Goal: Task Accomplishment & Management: Complete application form

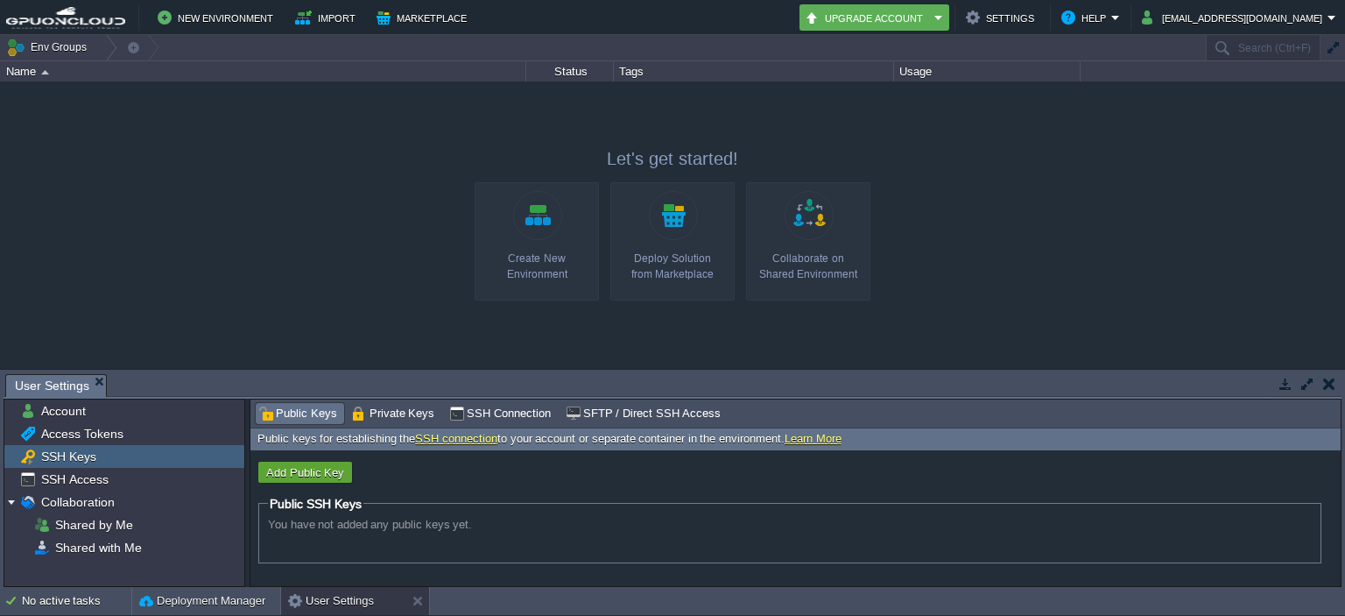
click at [520, 220] on link "Create New Environment" at bounding box center [537, 241] width 124 height 118
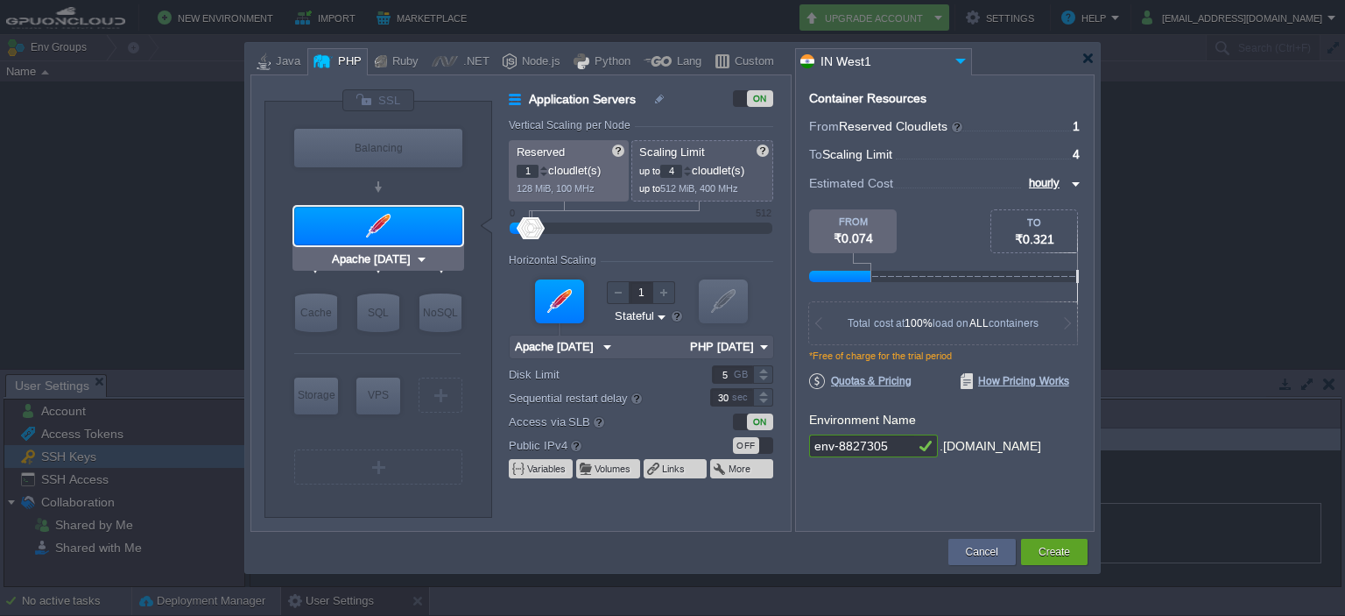
click at [350, 223] on div at bounding box center [378, 226] width 168 height 39
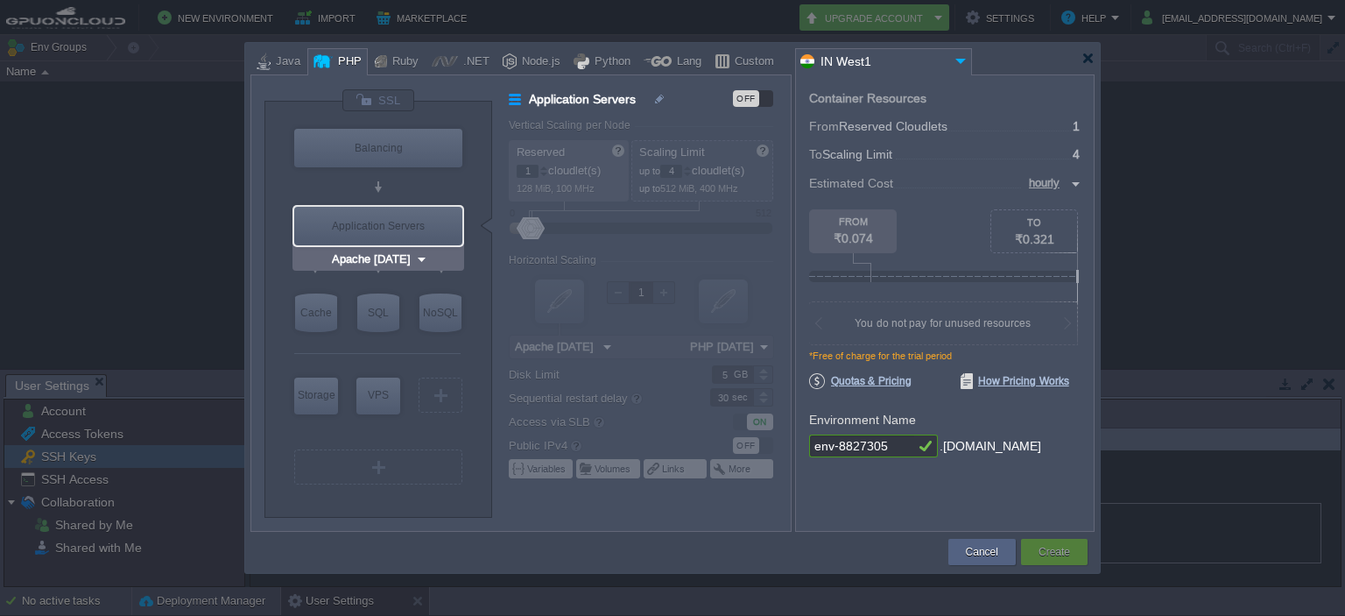
type input "AlmaLinux 9.6"
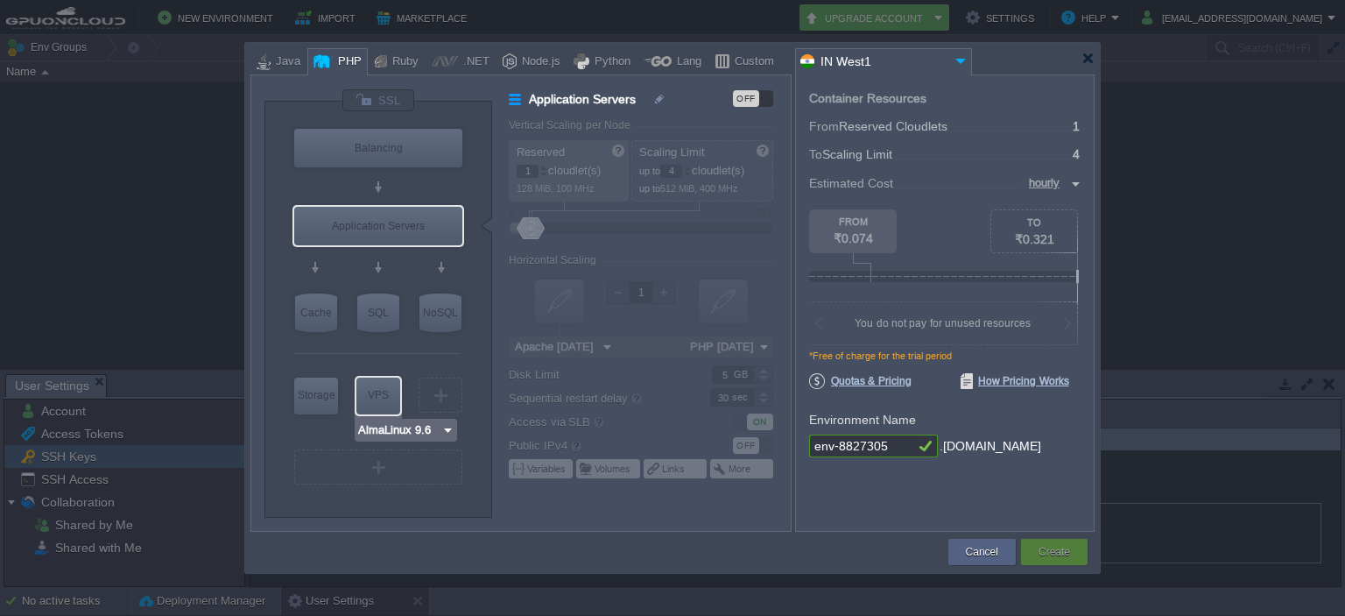
click at [391, 398] on div "VPS" at bounding box center [378, 394] width 44 height 35
type input "Elastic VPS"
type input "AlmaLinux 9.6"
type input "9.6"
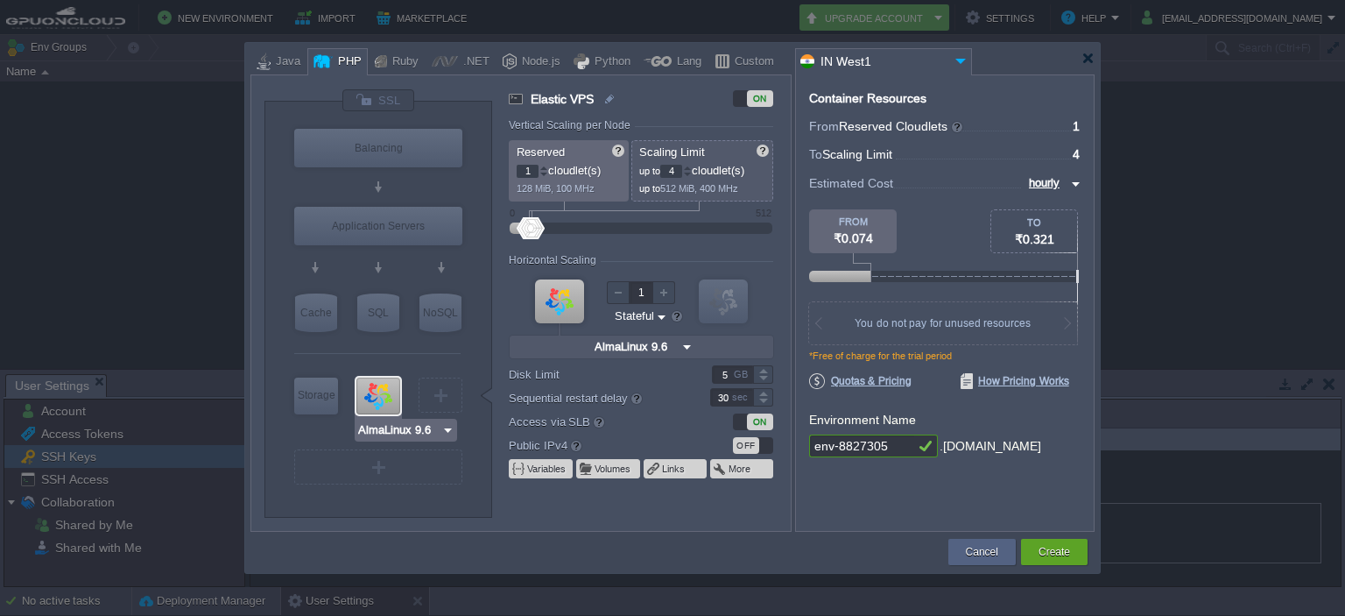
click at [389, 407] on div at bounding box center [378, 395] width 44 height 37
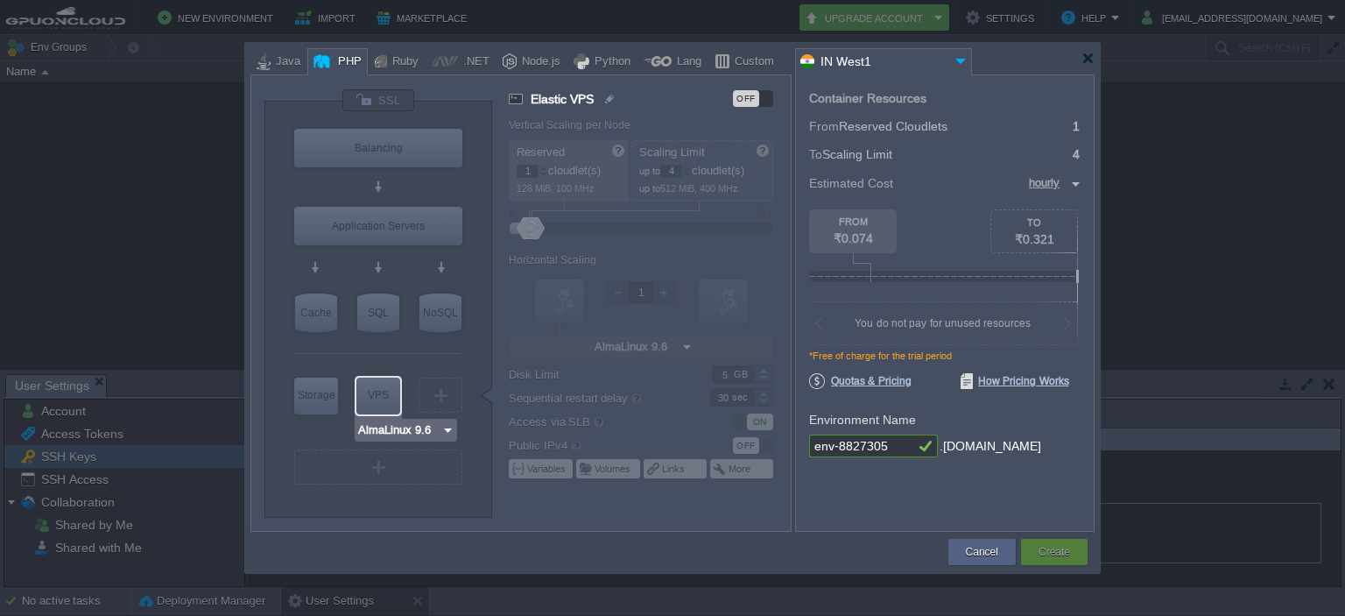
click at [385, 414] on div at bounding box center [378, 396] width 47 height 40
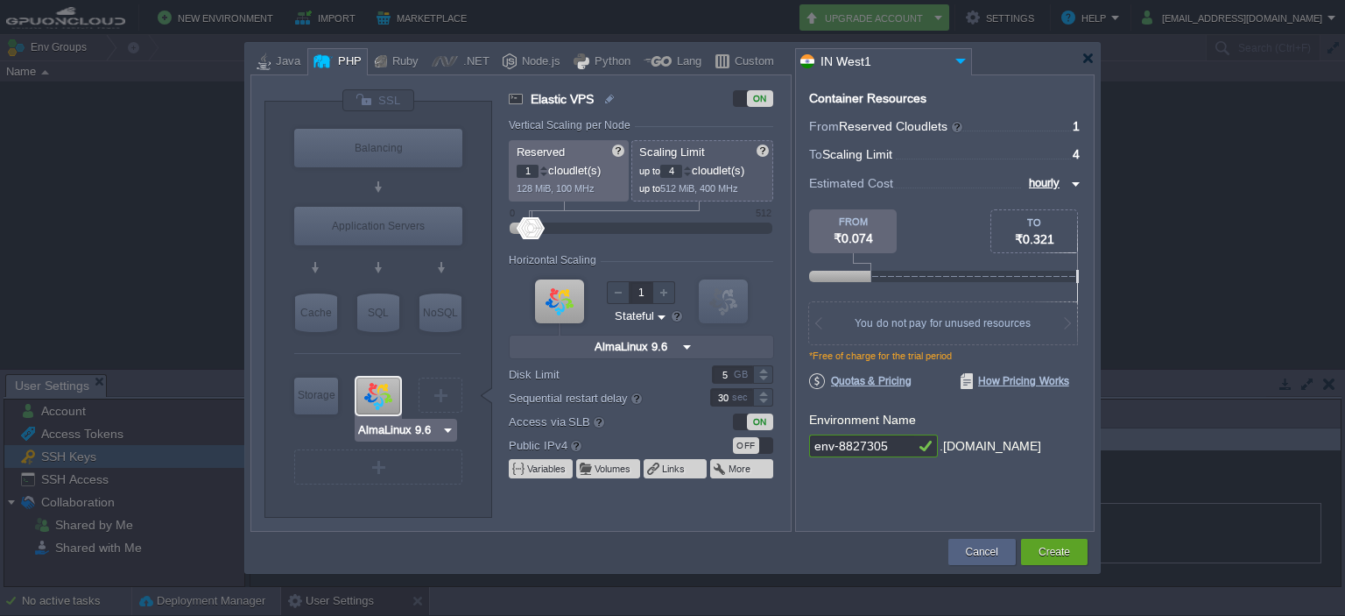
click at [382, 426] on input "AlmaLinux 9.6" at bounding box center [399, 430] width 84 height 18
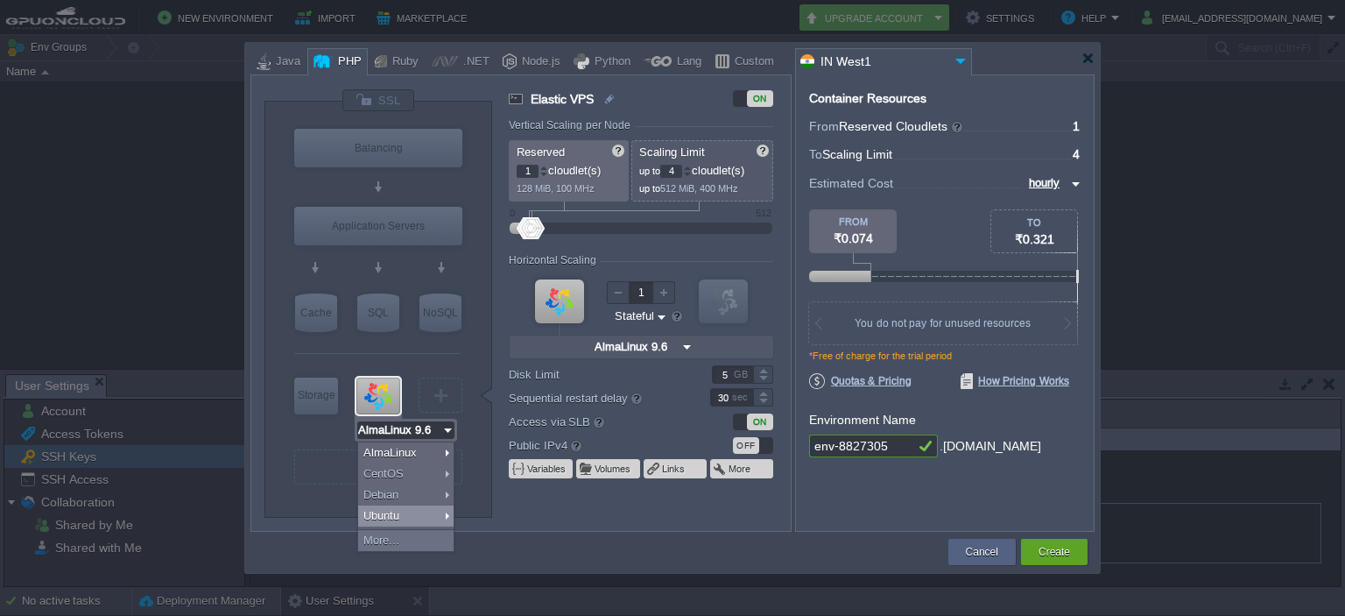
click at [377, 513] on div "Ubuntu" at bounding box center [405, 515] width 95 height 21
type input "Ubuntu 22.04"
type input "22.04"
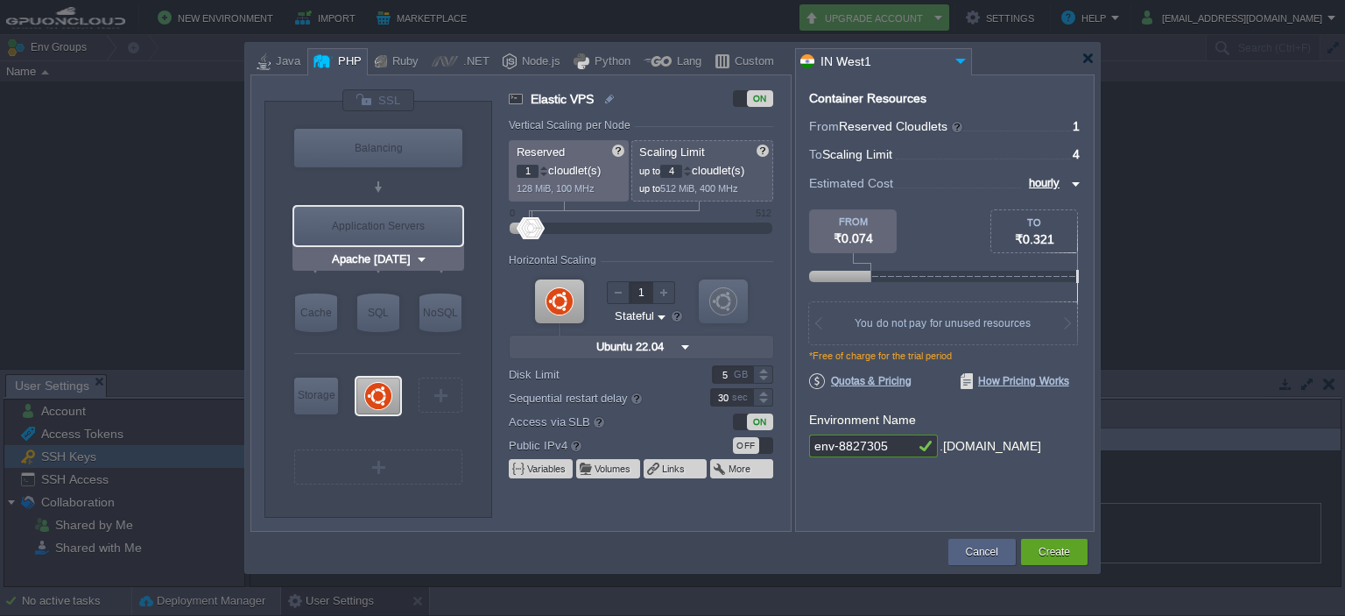
type input "NGINX 1.28.0"
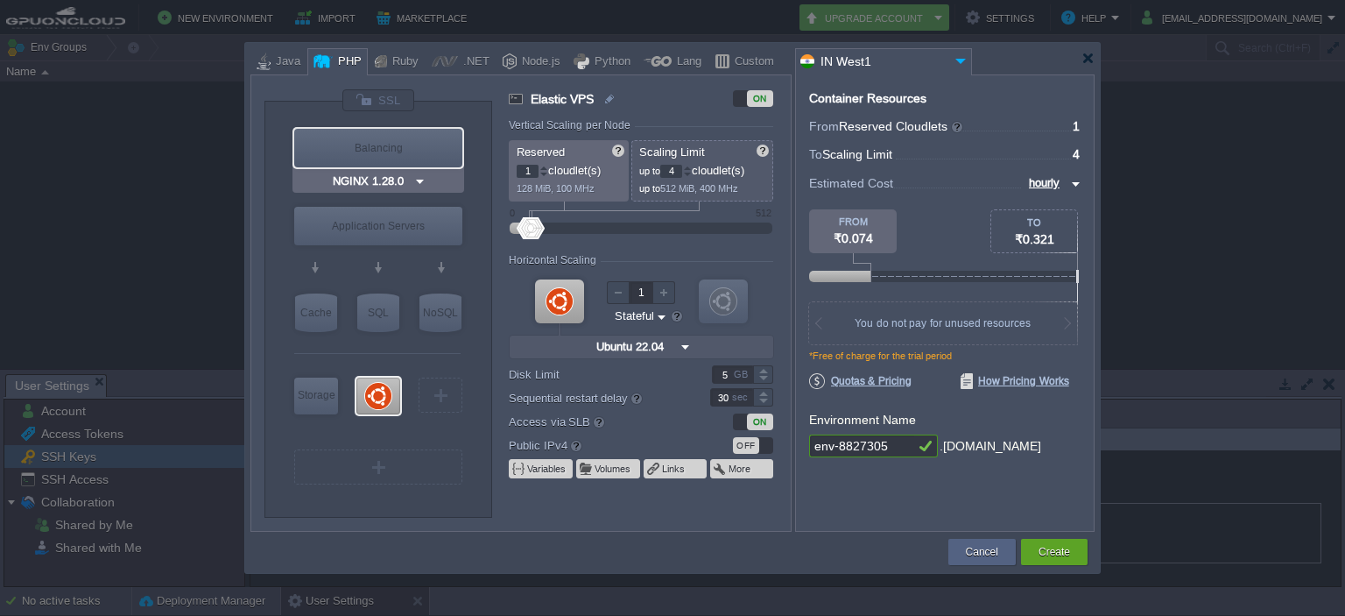
click at [397, 147] on div "Balancing" at bounding box center [378, 148] width 168 height 39
type input "Load Balancer"
type input "NGINX 1.28.0"
type input "1.28.0-almalin..."
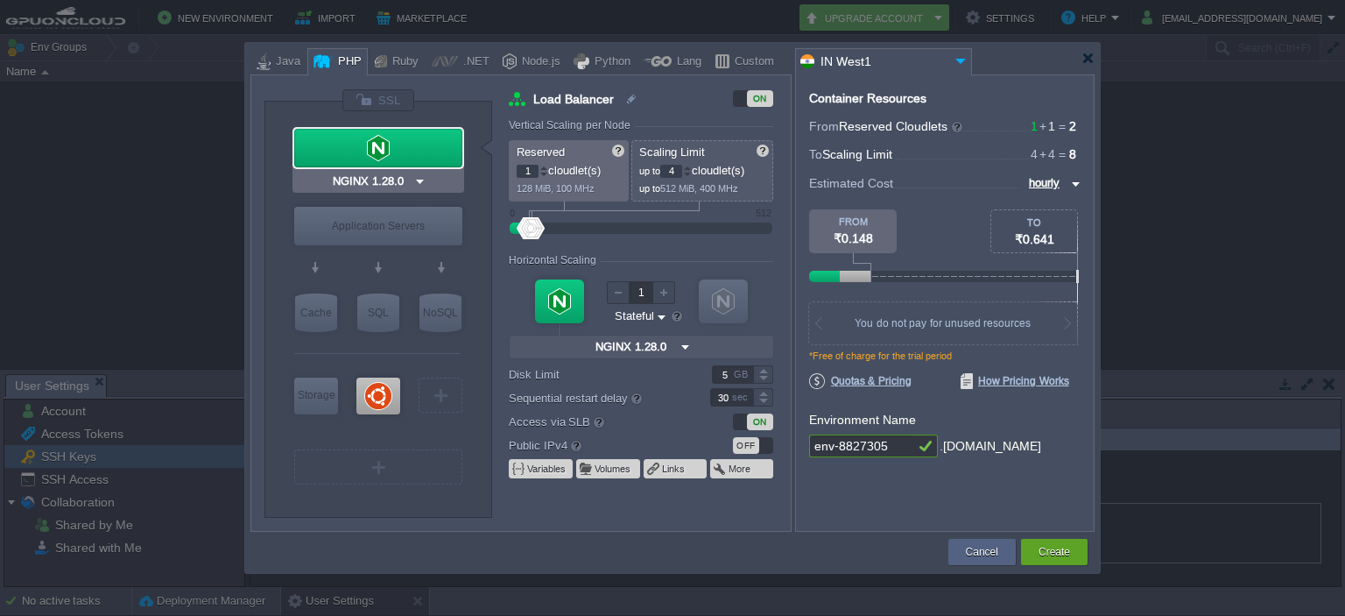
click at [308, 153] on div at bounding box center [378, 148] width 168 height 39
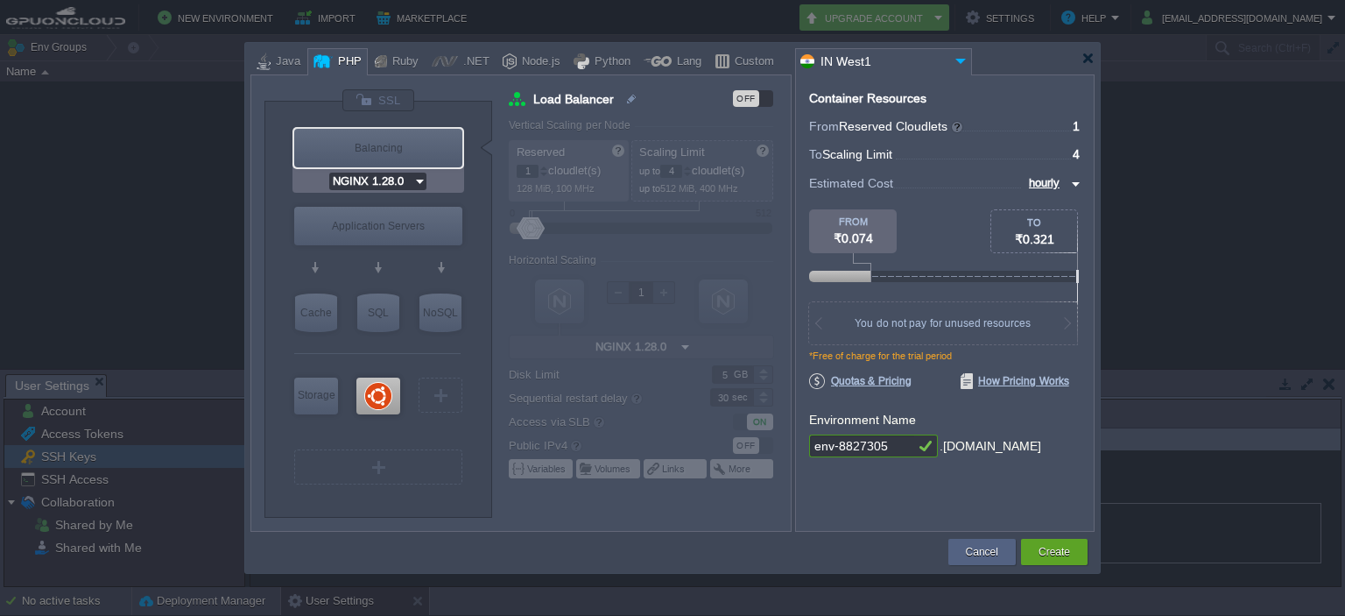
click at [396, 177] on input "NGINX 1.28.0" at bounding box center [371, 182] width 84 height 18
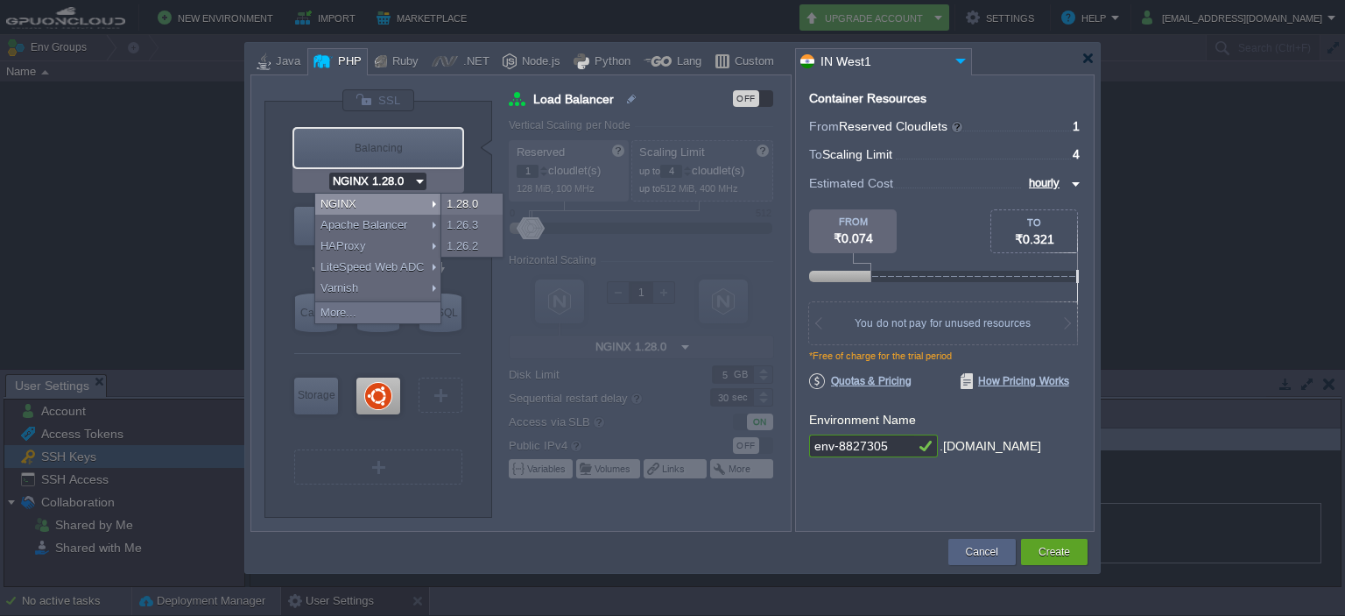
click at [205, 210] on div at bounding box center [672, 308] width 1345 height 616
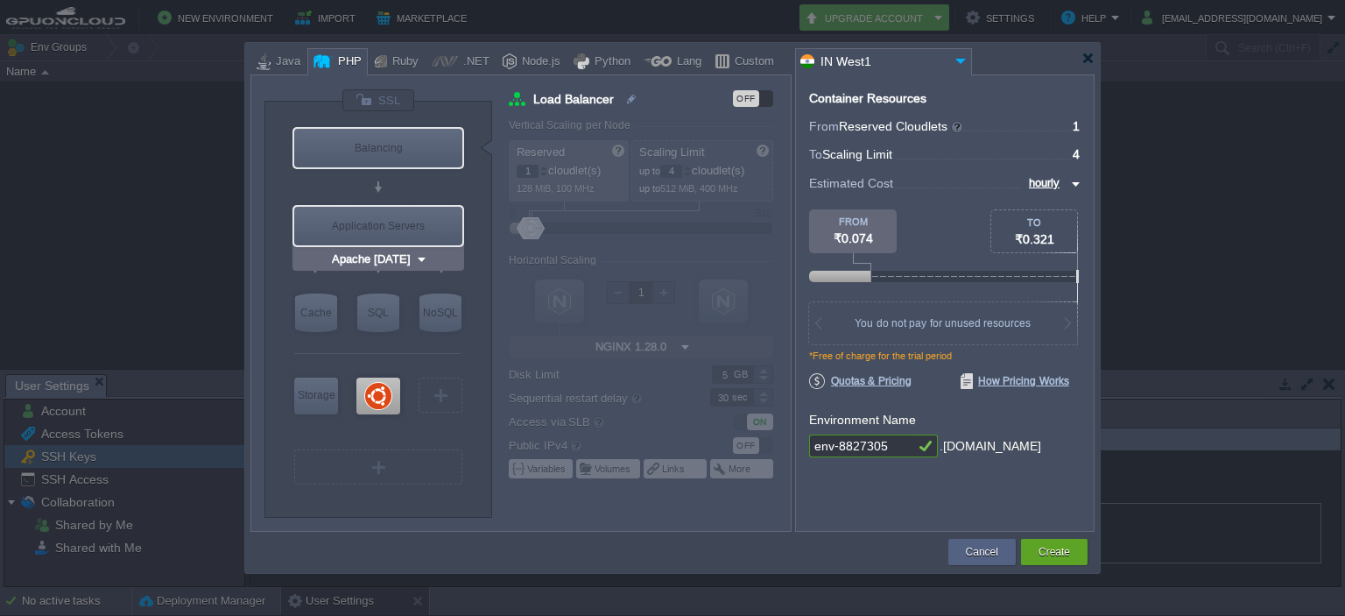
type input "NGINX 1.28.0"
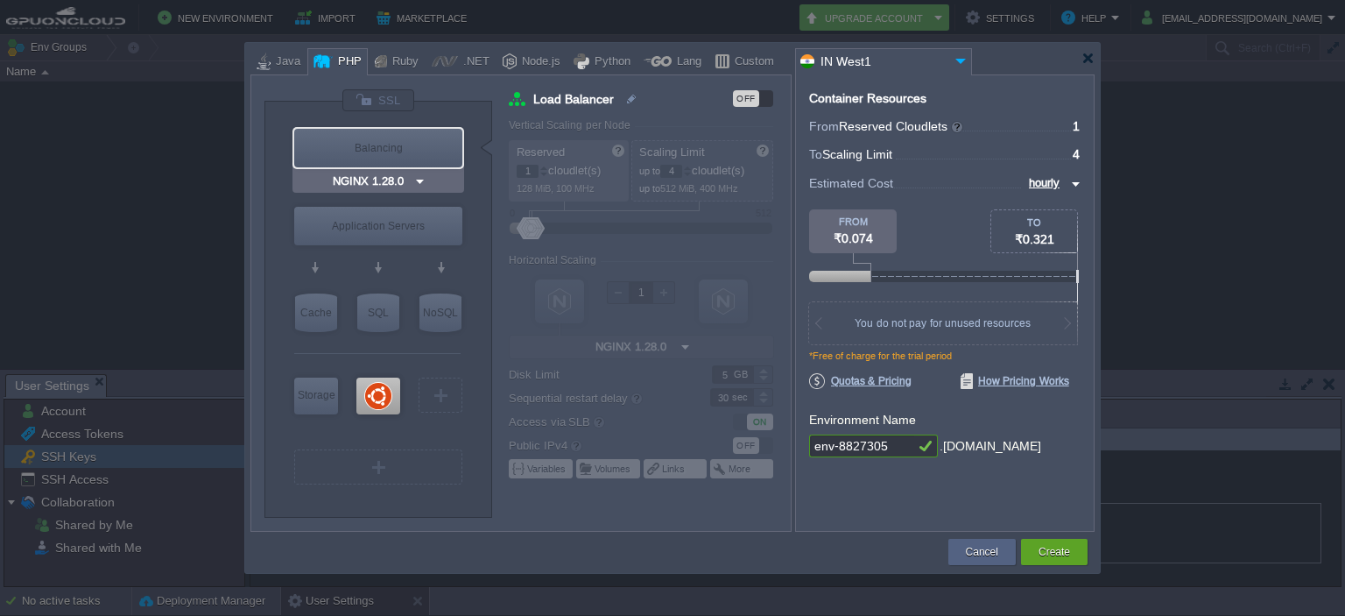
click at [383, 141] on div "Balancing" at bounding box center [378, 148] width 168 height 39
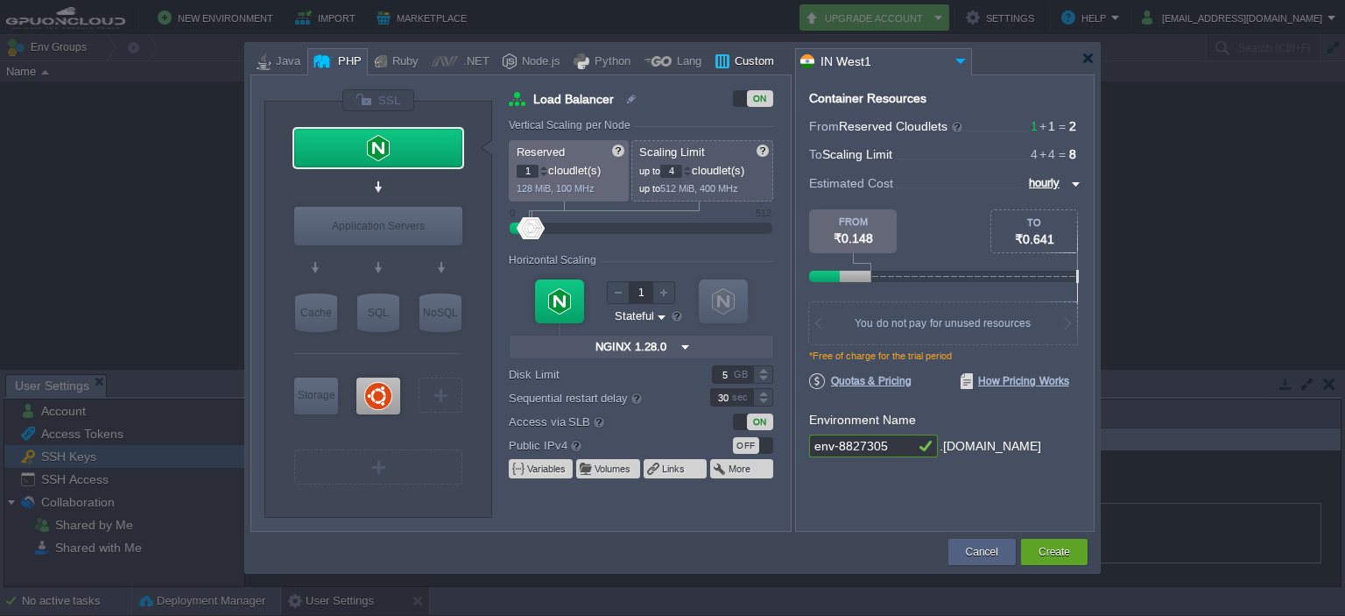
click at [715, 53] on div at bounding box center [722, 61] width 15 height 26
type input "Load Balancer"
type input "1.28.0-almalin..."
click at [744, 53] on div "Custom" at bounding box center [751, 62] width 45 height 26
click at [386, 144] on div at bounding box center [378, 148] width 168 height 39
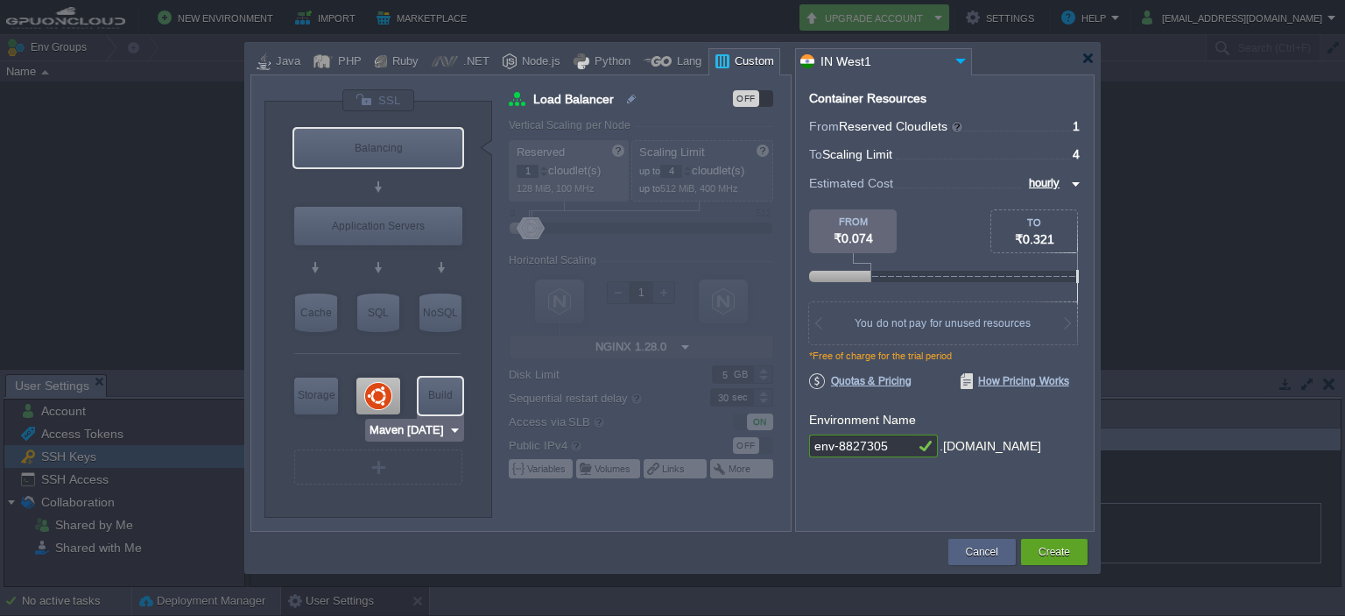
type input "Ubuntu 22.04"
click at [367, 400] on div at bounding box center [378, 395] width 44 height 37
type input "Elastic VPS"
type input "Ubuntu 22.04"
type input "22.04"
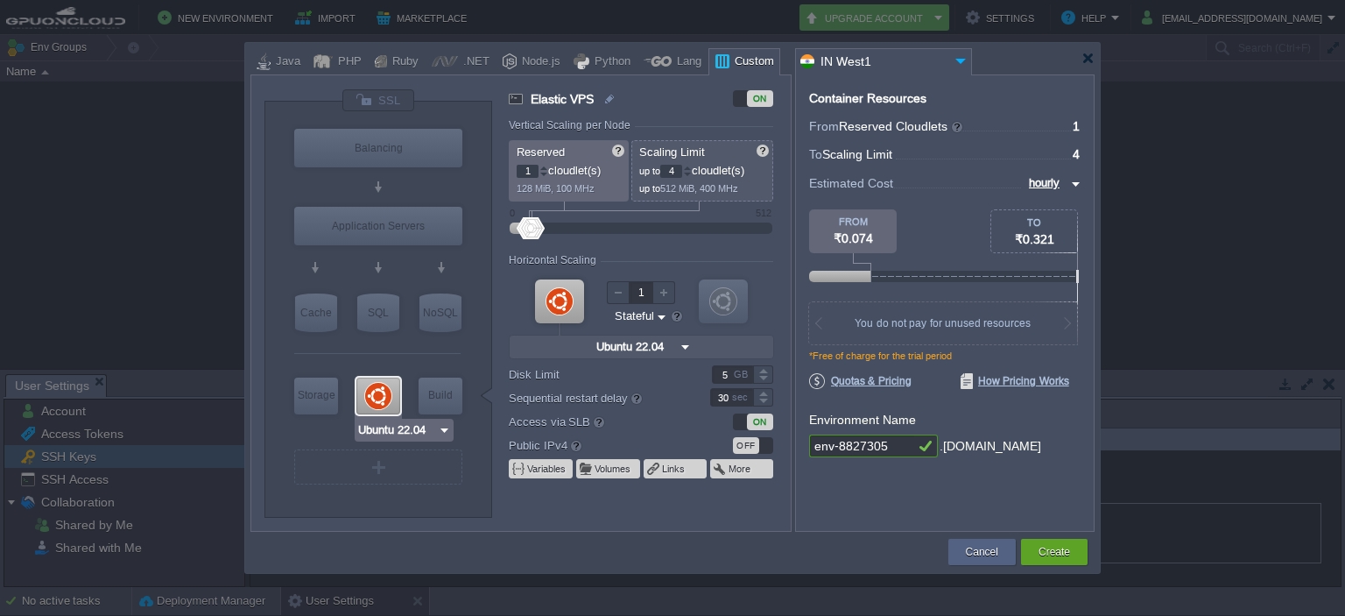
click at [367, 400] on div at bounding box center [378, 395] width 44 height 37
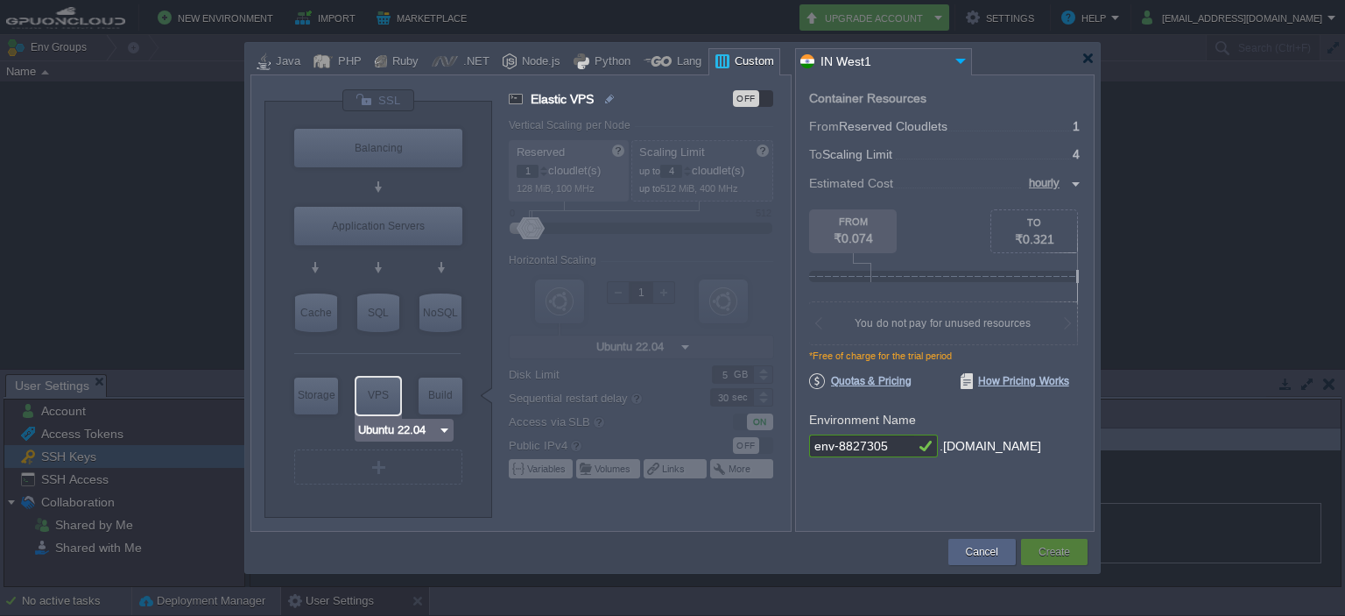
click at [367, 400] on div "VPS" at bounding box center [378, 394] width 44 height 35
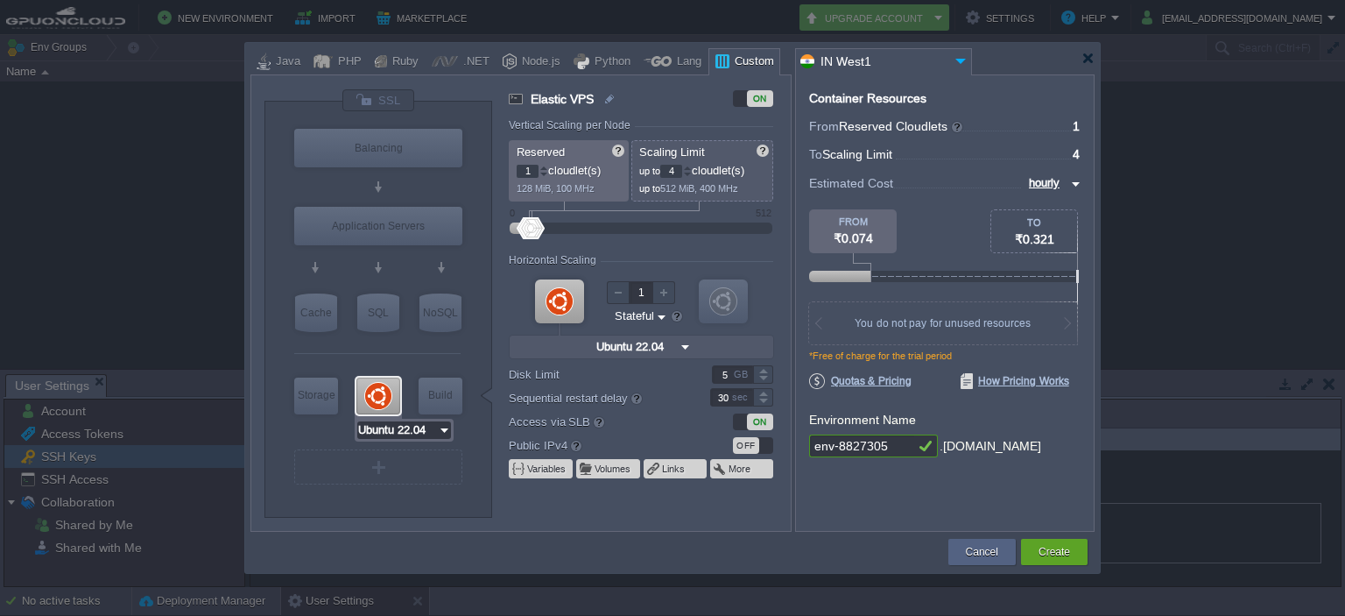
click at [370, 423] on input "Ubuntu 22.04" at bounding box center [397, 430] width 81 height 18
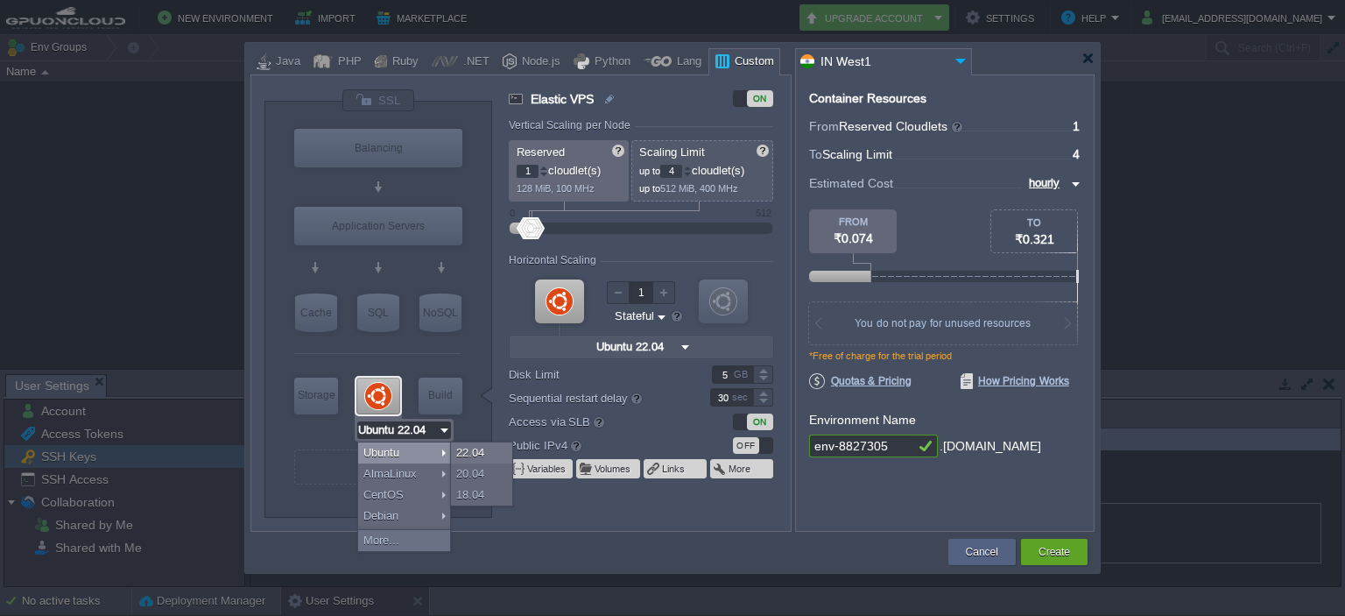
click at [299, 445] on div "VM" at bounding box center [378, 466] width 173 height 43
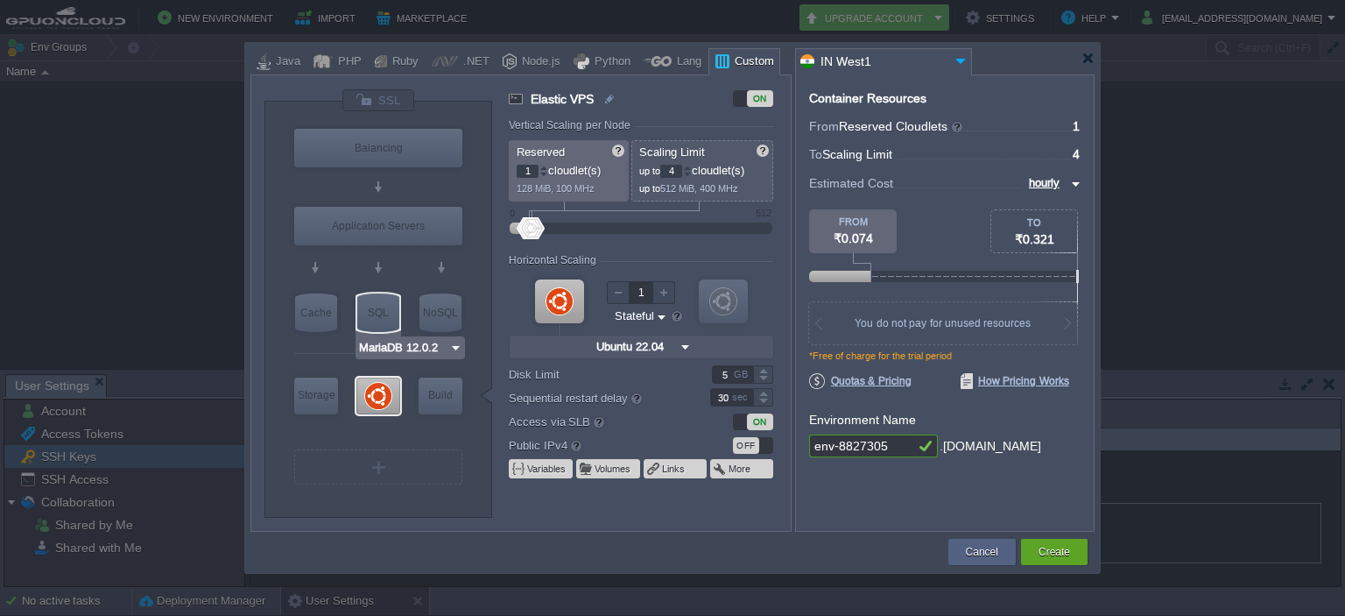
type input "Redis 7.2.4"
click at [632, 318] on input "Stateless Stateful" at bounding box center [634, 316] width 42 height 17
click at [627, 363] on div "Stateful" at bounding box center [640, 357] width 57 height 21
click at [663, 292] on div at bounding box center [663, 292] width 23 height 23
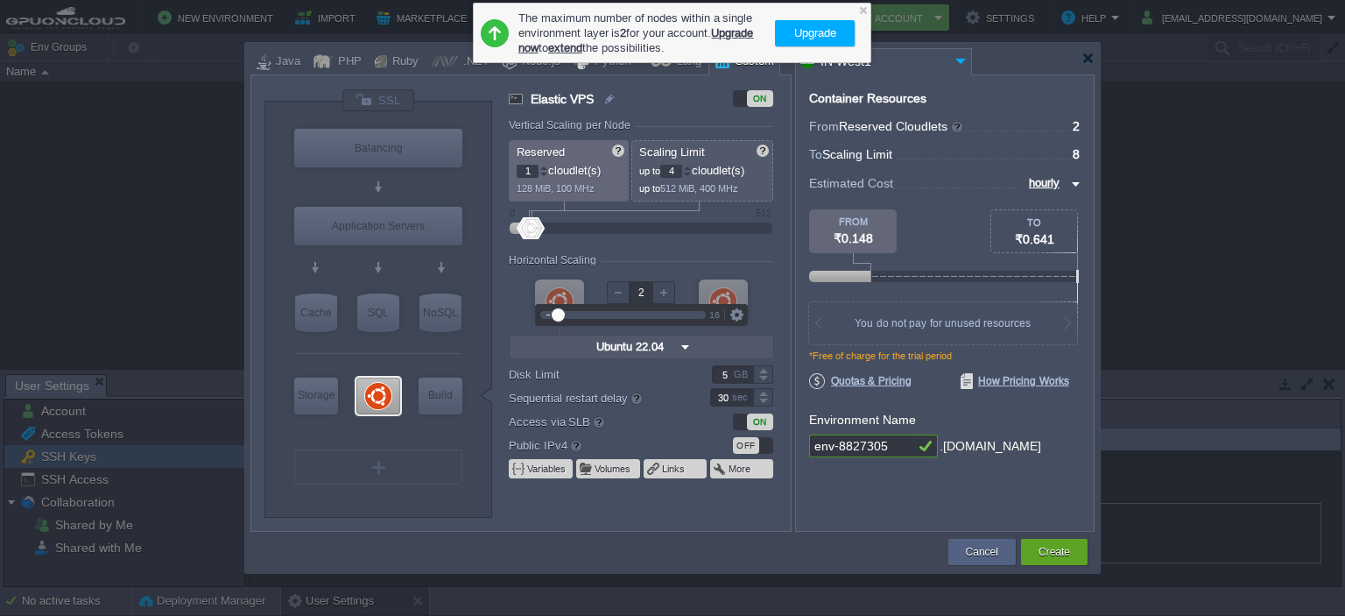
type input "1"
click at [614, 295] on div at bounding box center [618, 292] width 23 height 23
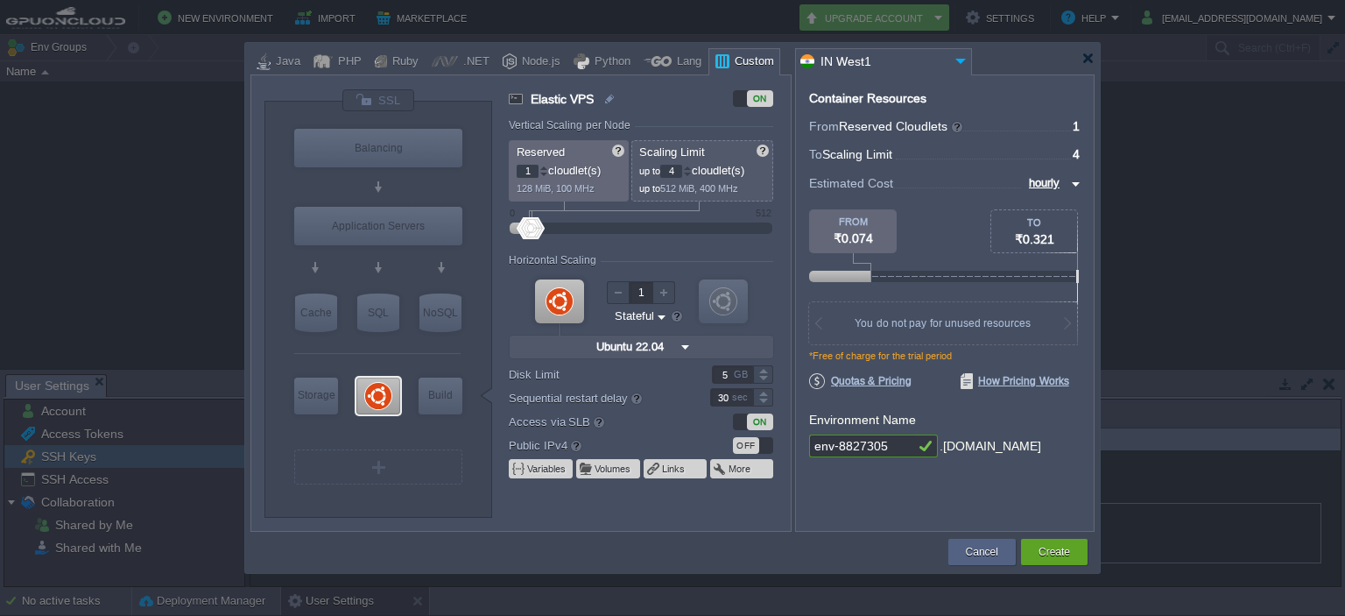
click at [699, 265] on div "Horizontal Scaling" at bounding box center [641, 261] width 264 height 15
click at [656, 316] on img at bounding box center [661, 316] width 13 height 17
click at [656, 317] on img at bounding box center [661, 316] width 13 height 17
type input "Maven [DATE]"
click at [528, 469] on button "Variables" at bounding box center [547, 468] width 40 height 14
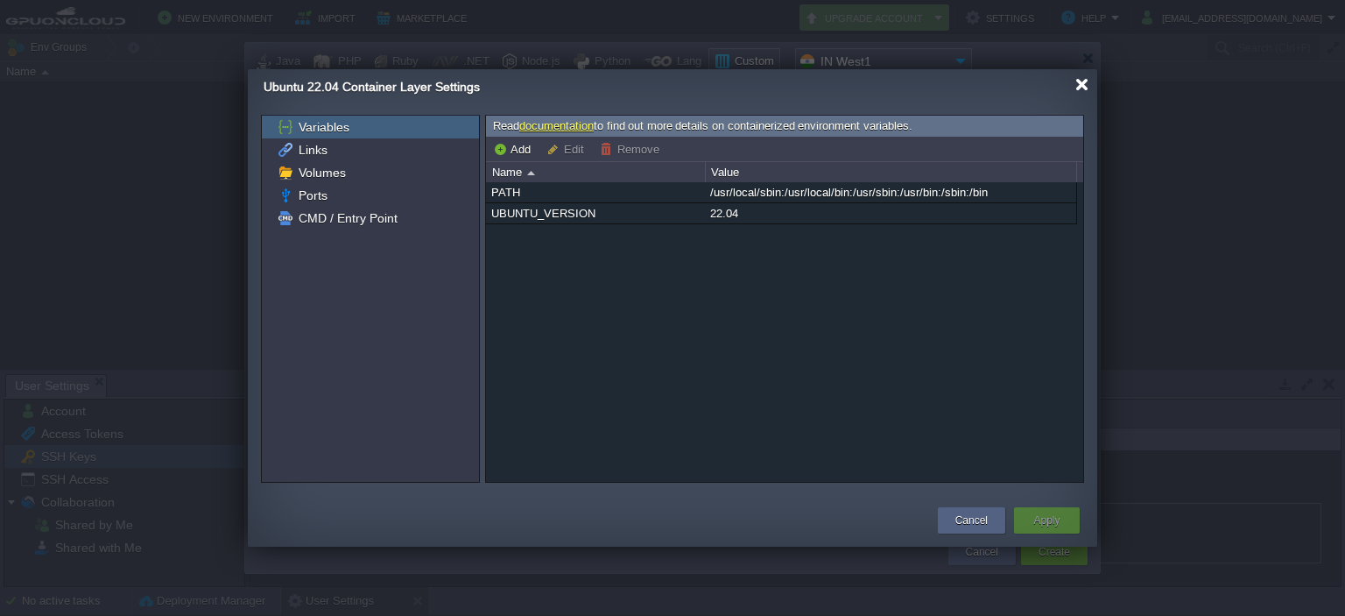
click at [1087, 90] on div at bounding box center [1081, 84] width 13 height 13
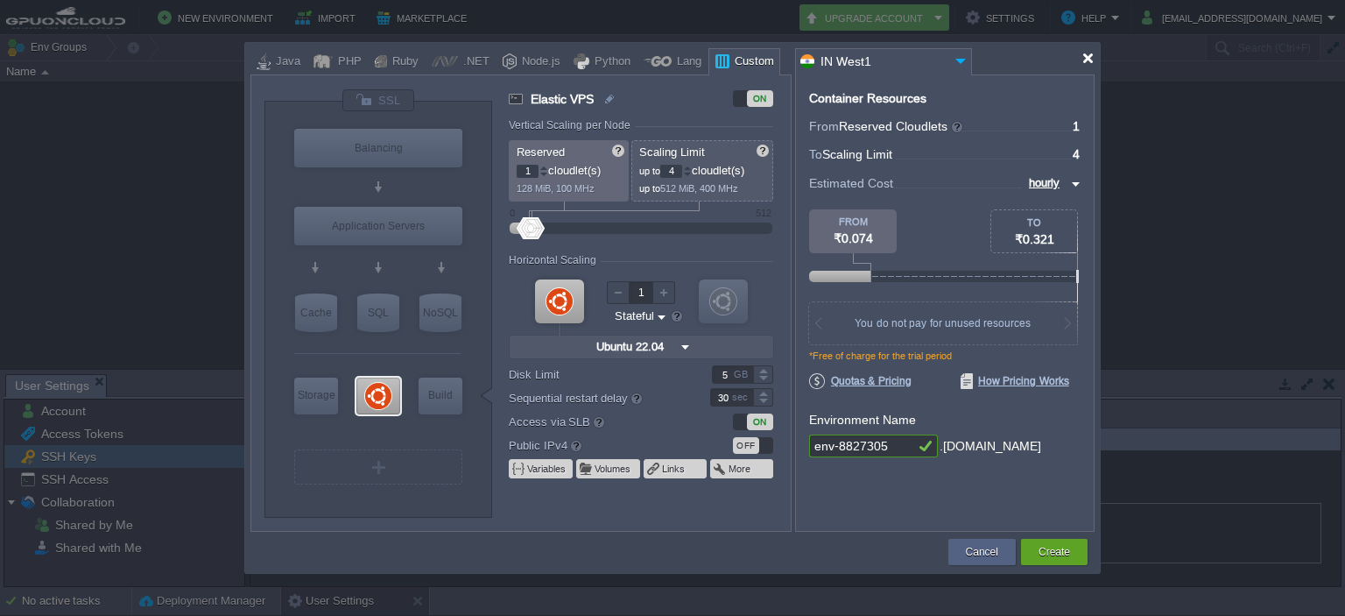
click at [1087, 60] on div at bounding box center [1087, 58] width 13 height 13
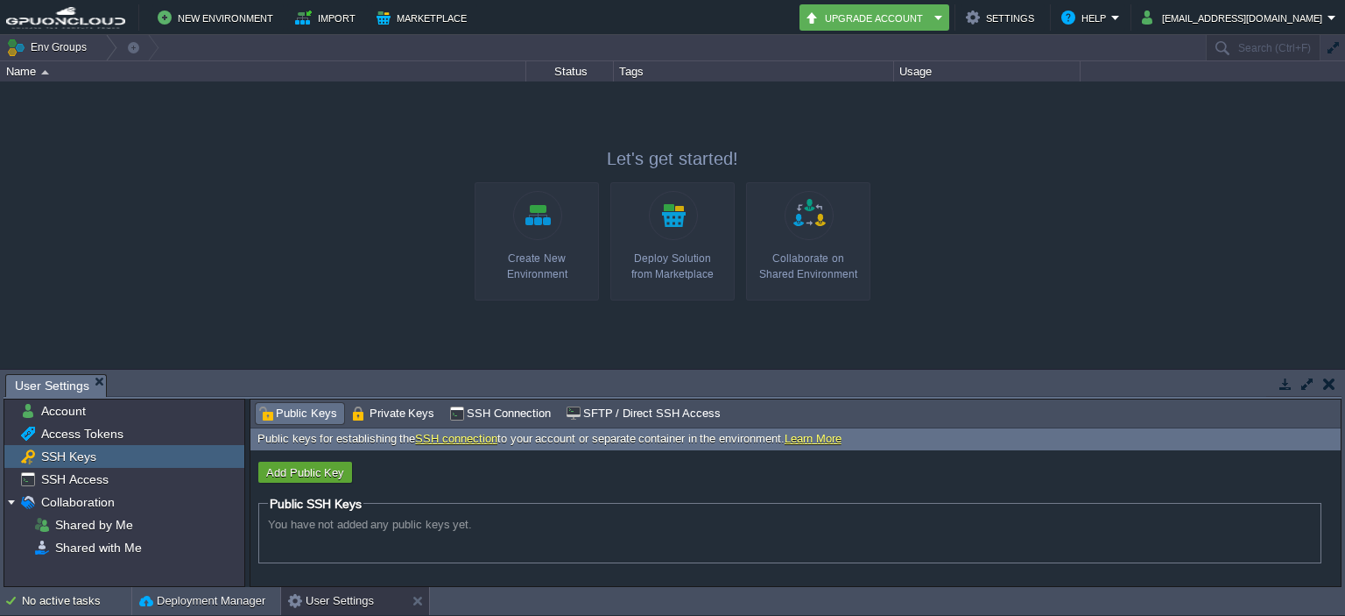
click at [553, 223] on link "Create New Environment" at bounding box center [537, 241] width 124 height 118
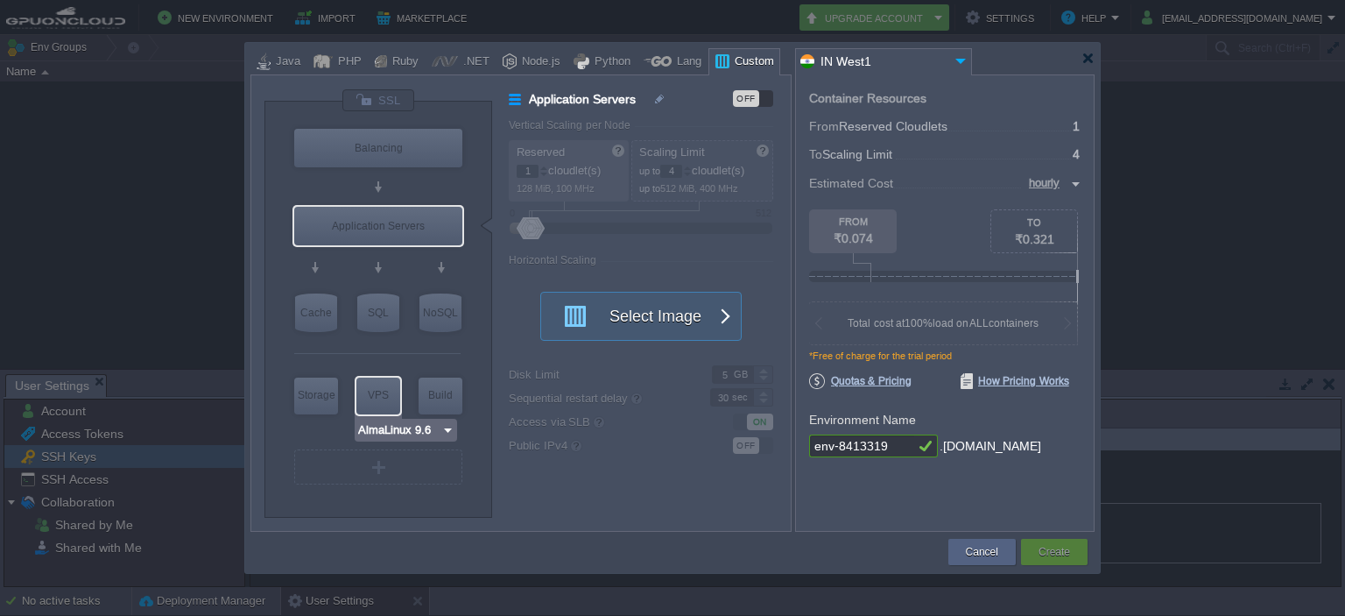
click at [382, 388] on div "VPS" at bounding box center [378, 394] width 44 height 35
type input "Elastic VPS"
type input "AlmaLinux 9.6"
type input "9.6"
type input "Stateful"
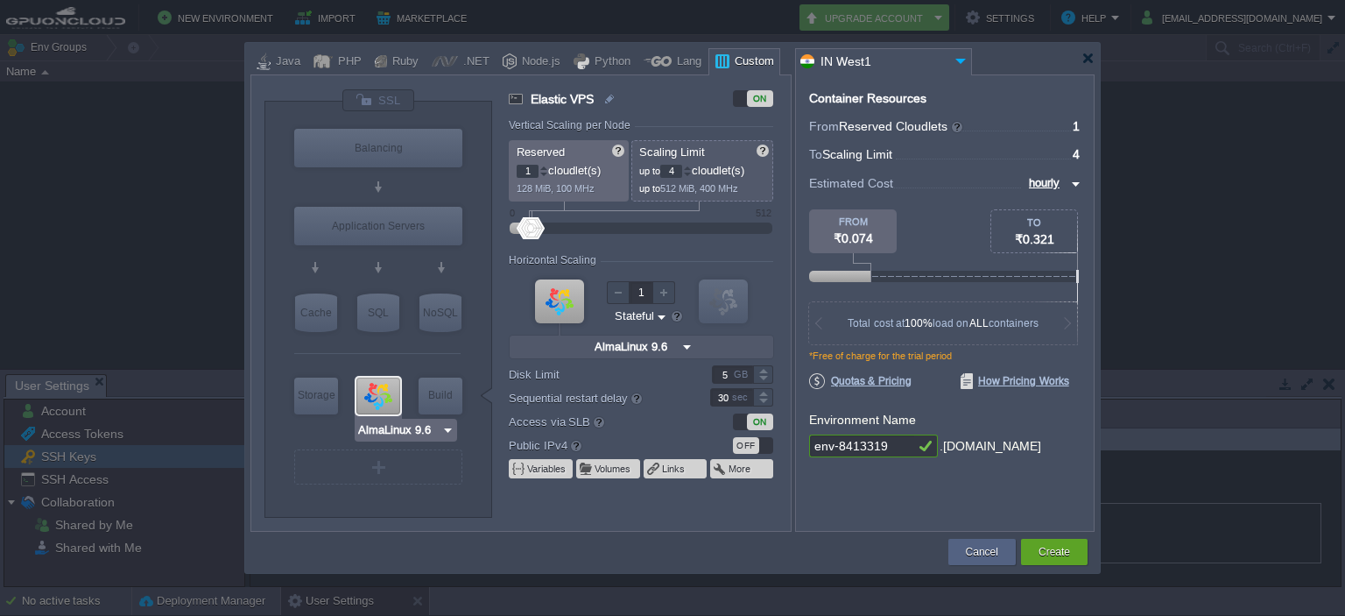
click at [382, 437] on input "AlmaLinux 9.6" at bounding box center [399, 430] width 84 height 18
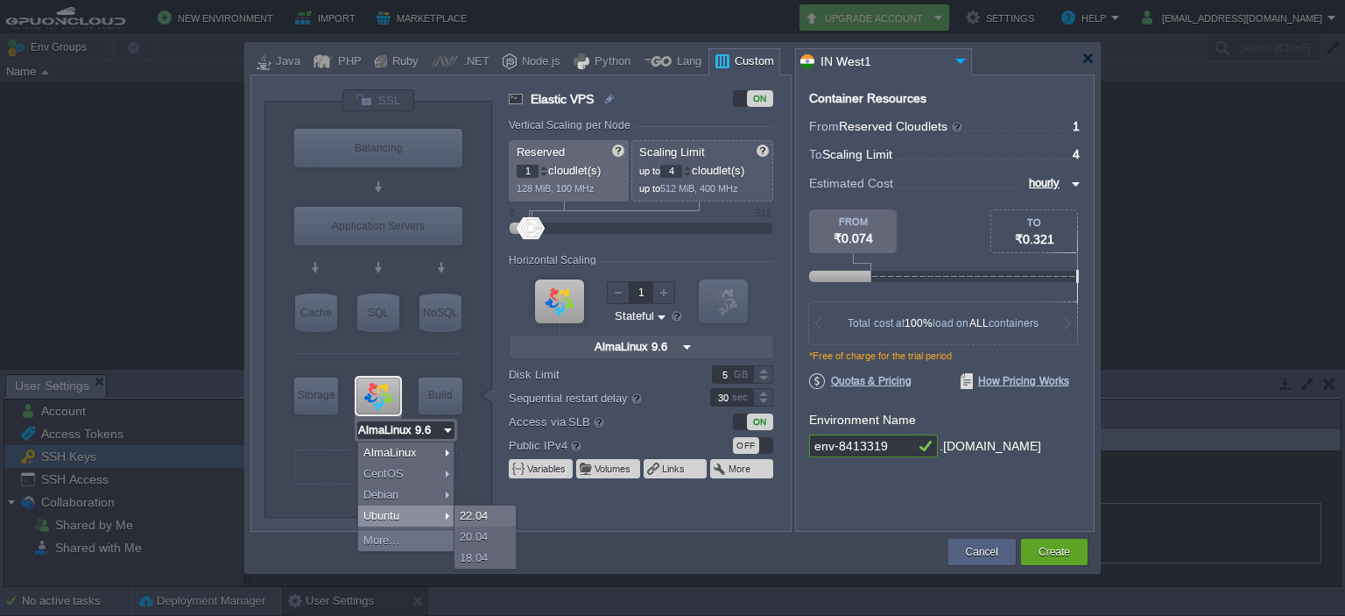
click at [400, 511] on div "Ubuntu" at bounding box center [405, 515] width 95 height 21
type input "Ubuntu 22.04"
type input "22.04"
type input "Ubuntu 22.04"
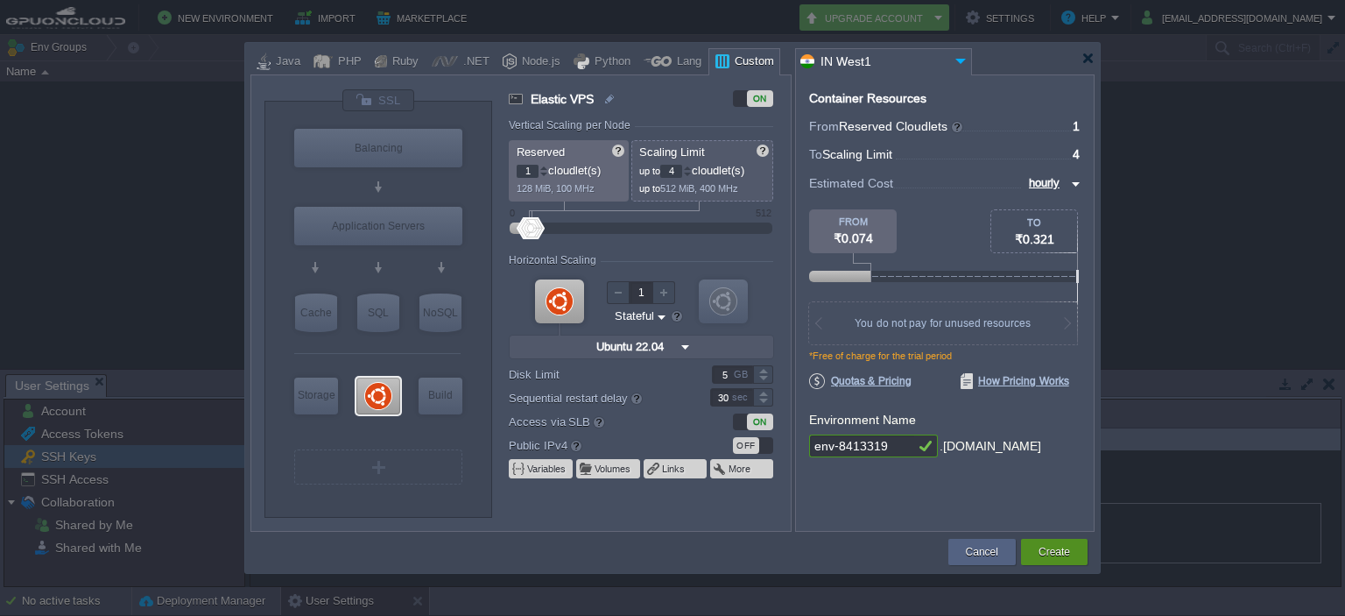
click at [1041, 554] on button "Create" at bounding box center [1055, 552] width 32 height 18
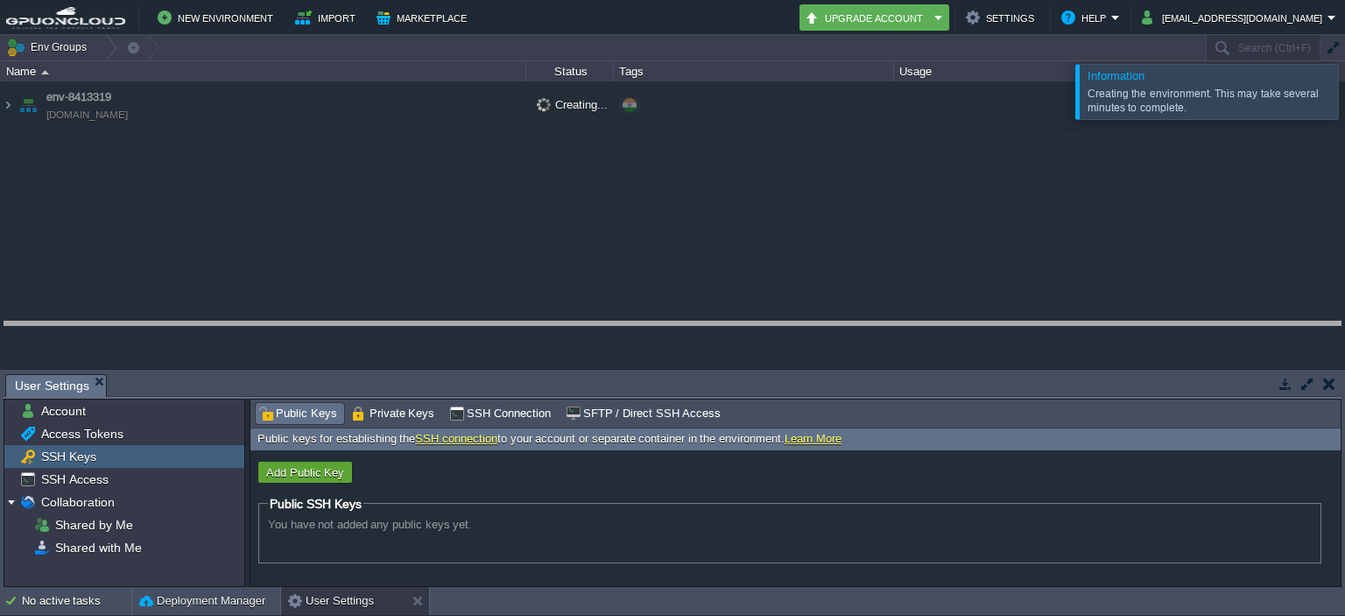
drag, startPoint x: 347, startPoint y: 395, endPoint x: 356, endPoint y: 341, distance: 55.1
